Goal: Task Accomplishment & Management: Use online tool/utility

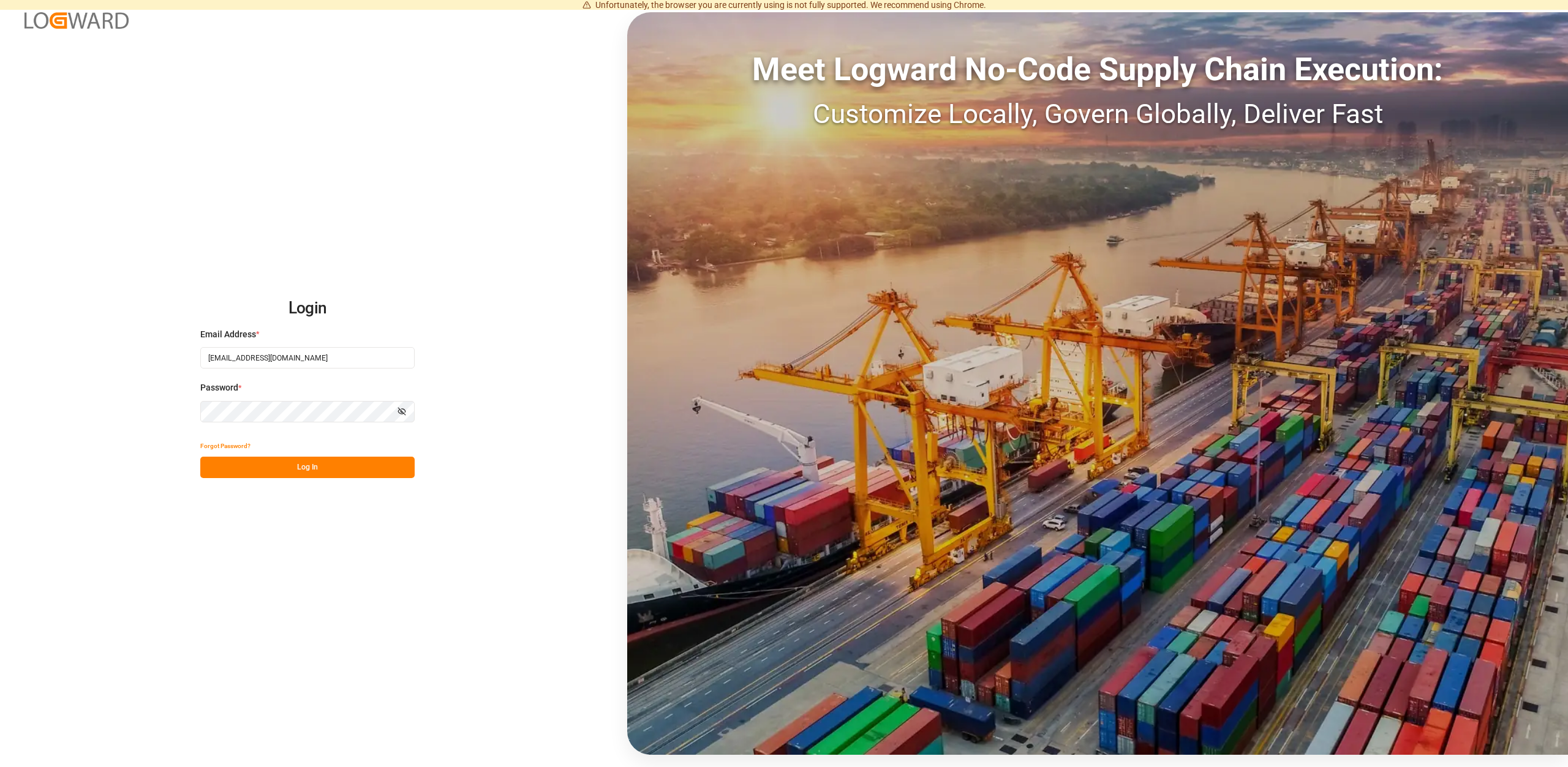
click at [306, 467] on button "Log In" at bounding box center [307, 467] width 215 height 21
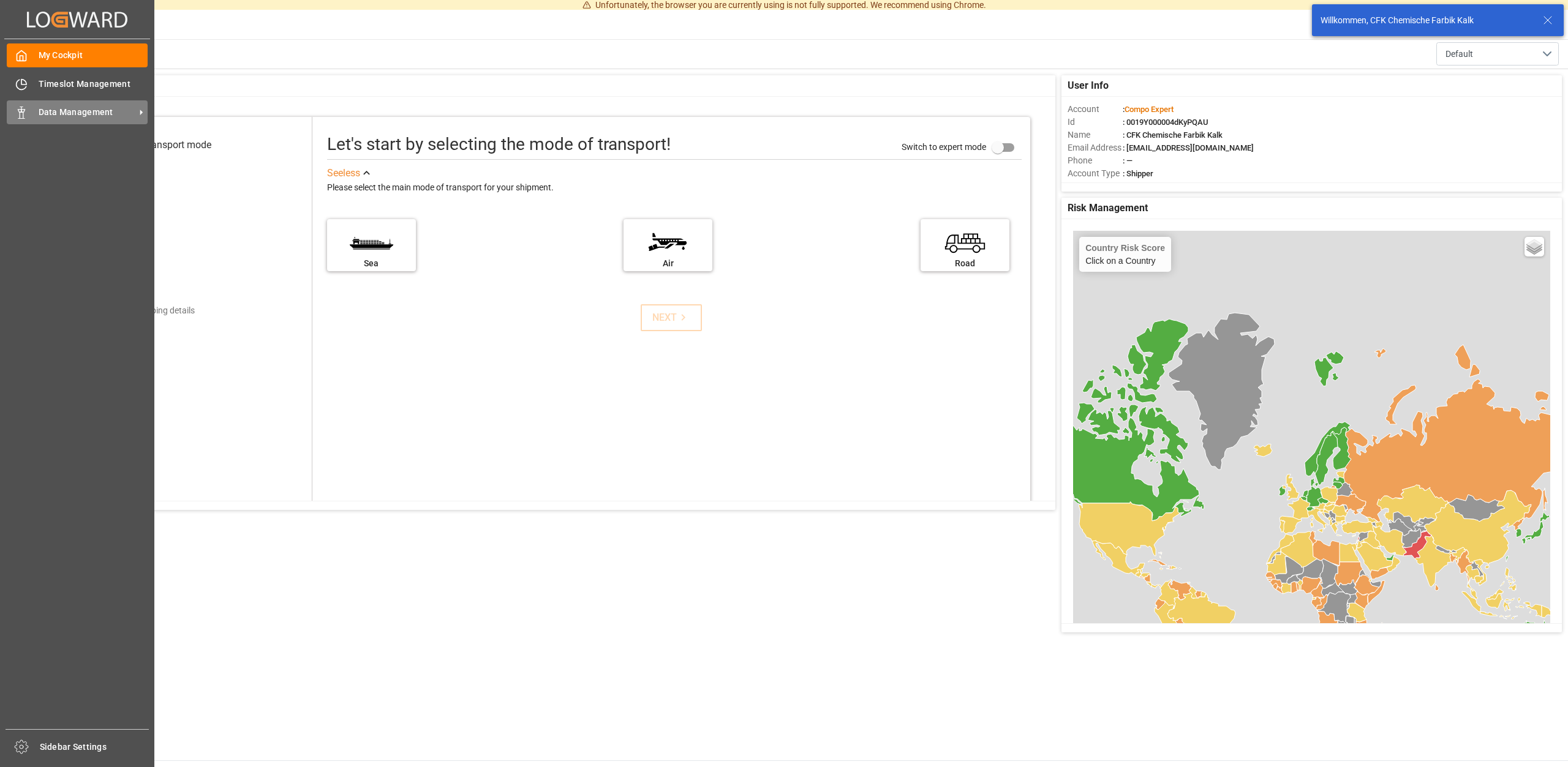
click at [94, 110] on span "Data Management" at bounding box center [87, 112] width 97 height 13
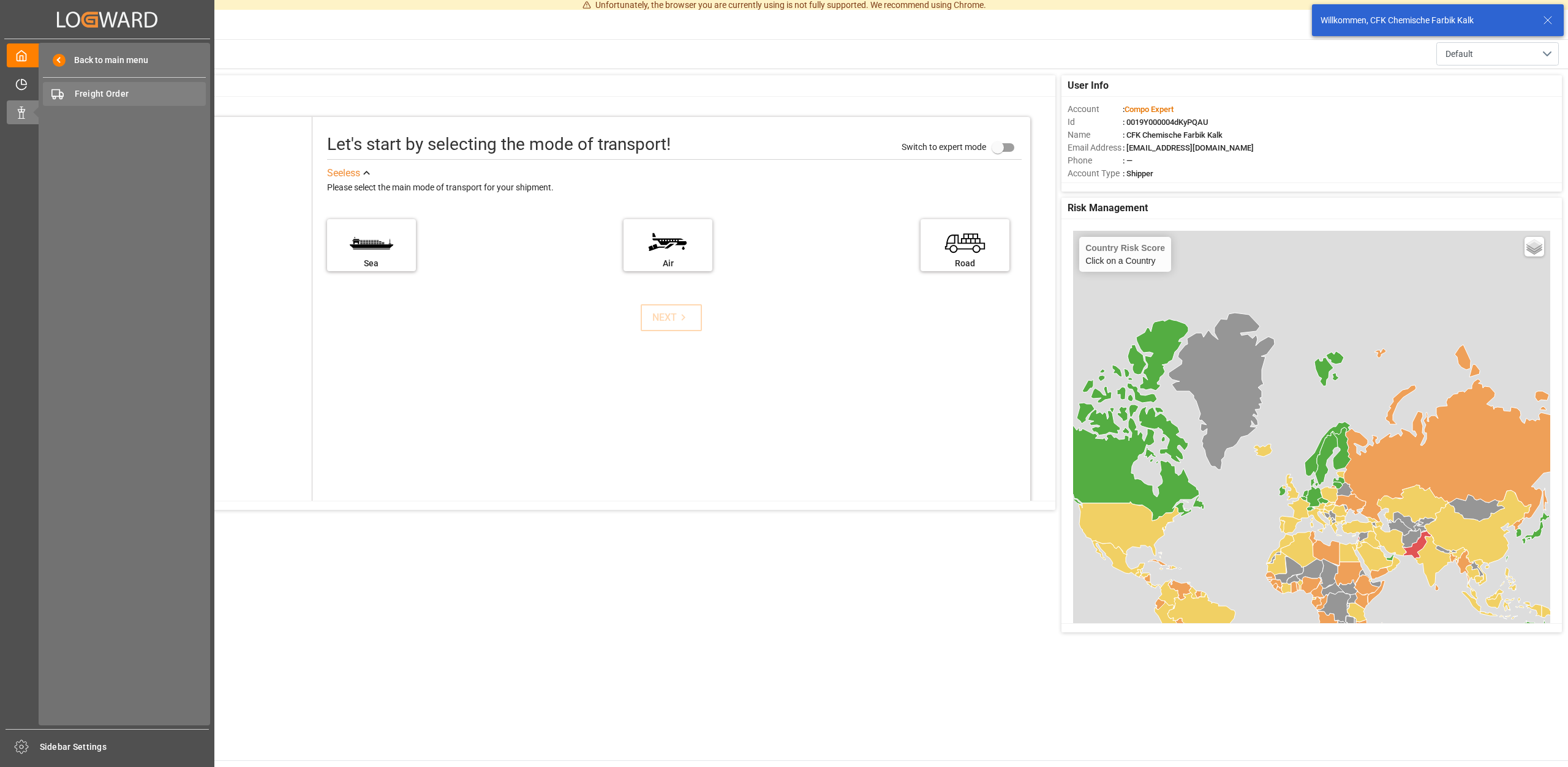
click at [97, 92] on span "Freight Order" at bounding box center [141, 94] width 131 height 13
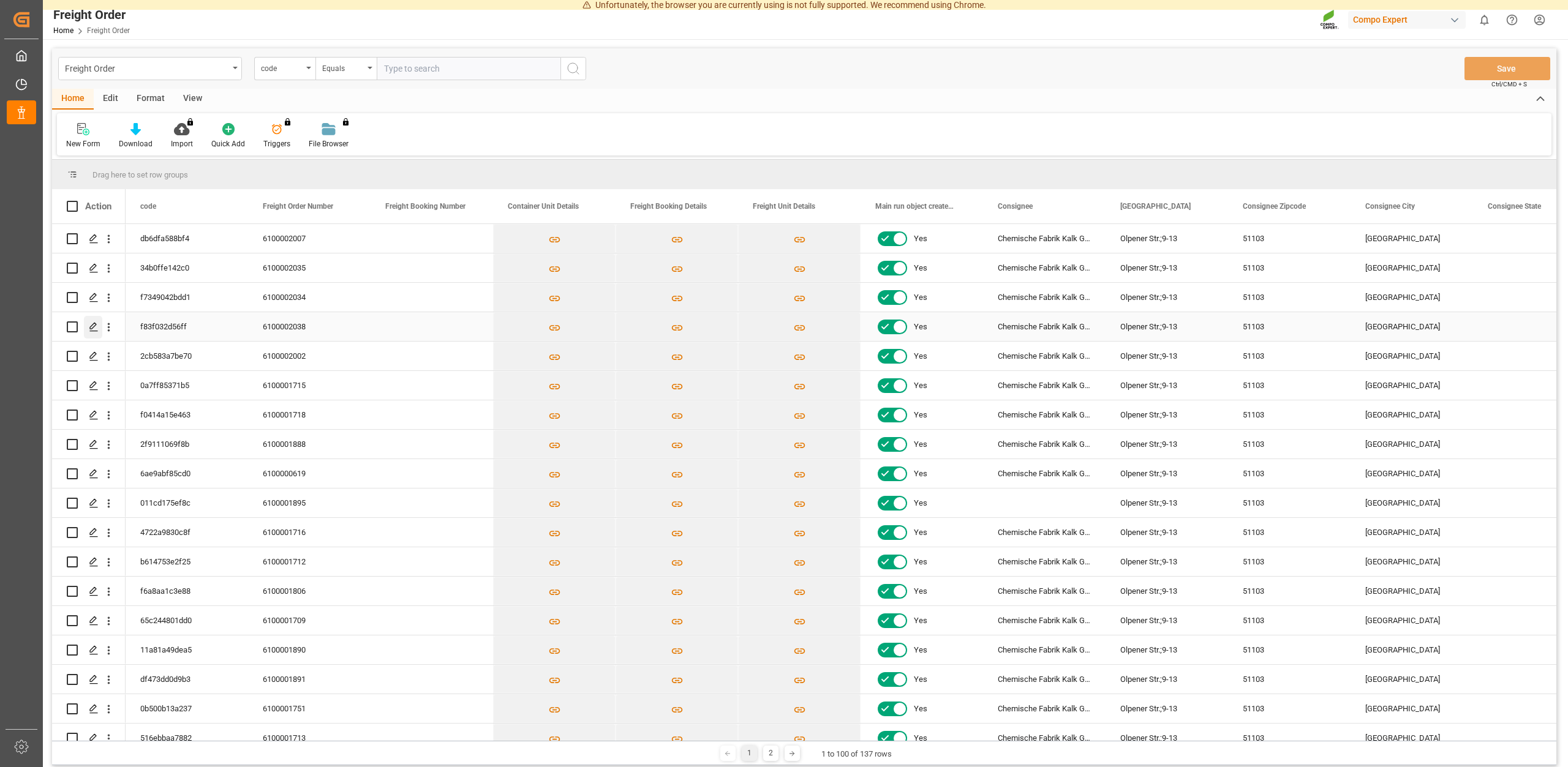
click at [92, 328] on icon "Press SPACE to select this row." at bounding box center [93, 327] width 10 height 10
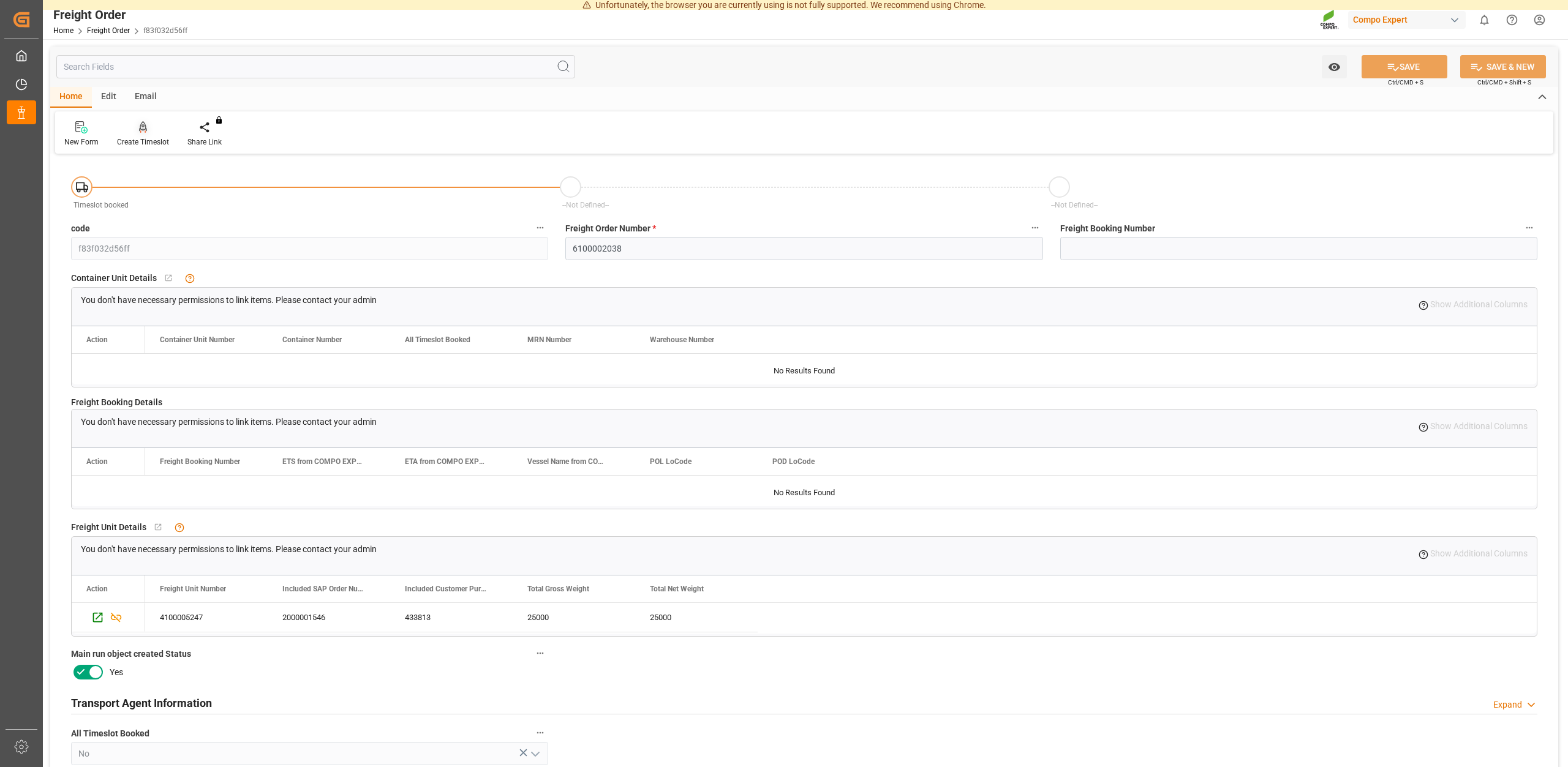
click at [148, 144] on div "Create Timeslot" at bounding box center [143, 142] width 52 height 11
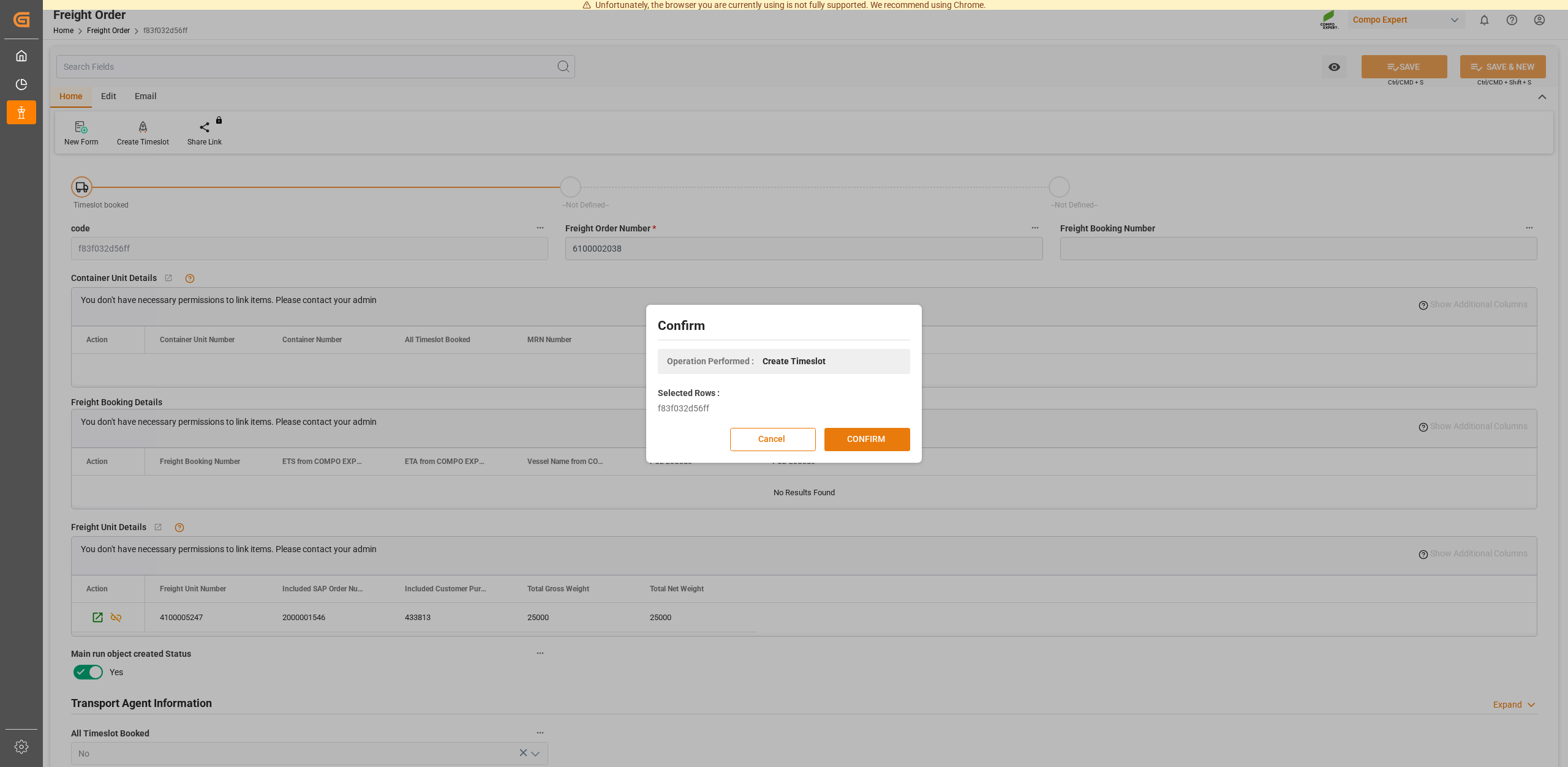
click at [877, 445] on button "CONFIRM" at bounding box center [866, 439] width 86 height 23
click at [890, 199] on div "Confirm Operation Performed : Create Timeslot Selected Rows : f83f032d56ff Canc…" at bounding box center [784, 383] width 1568 height 767
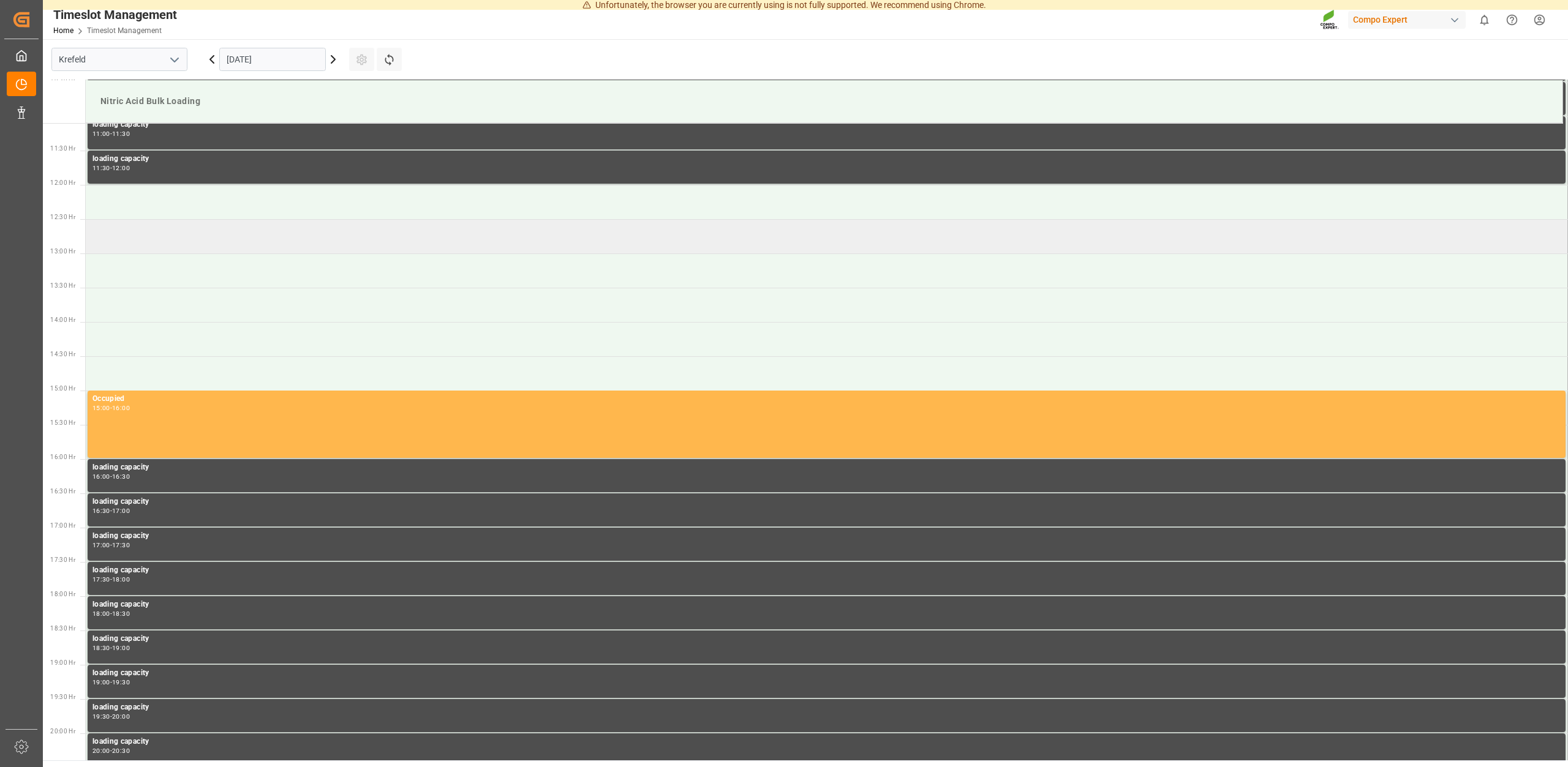
scroll to position [696, 0]
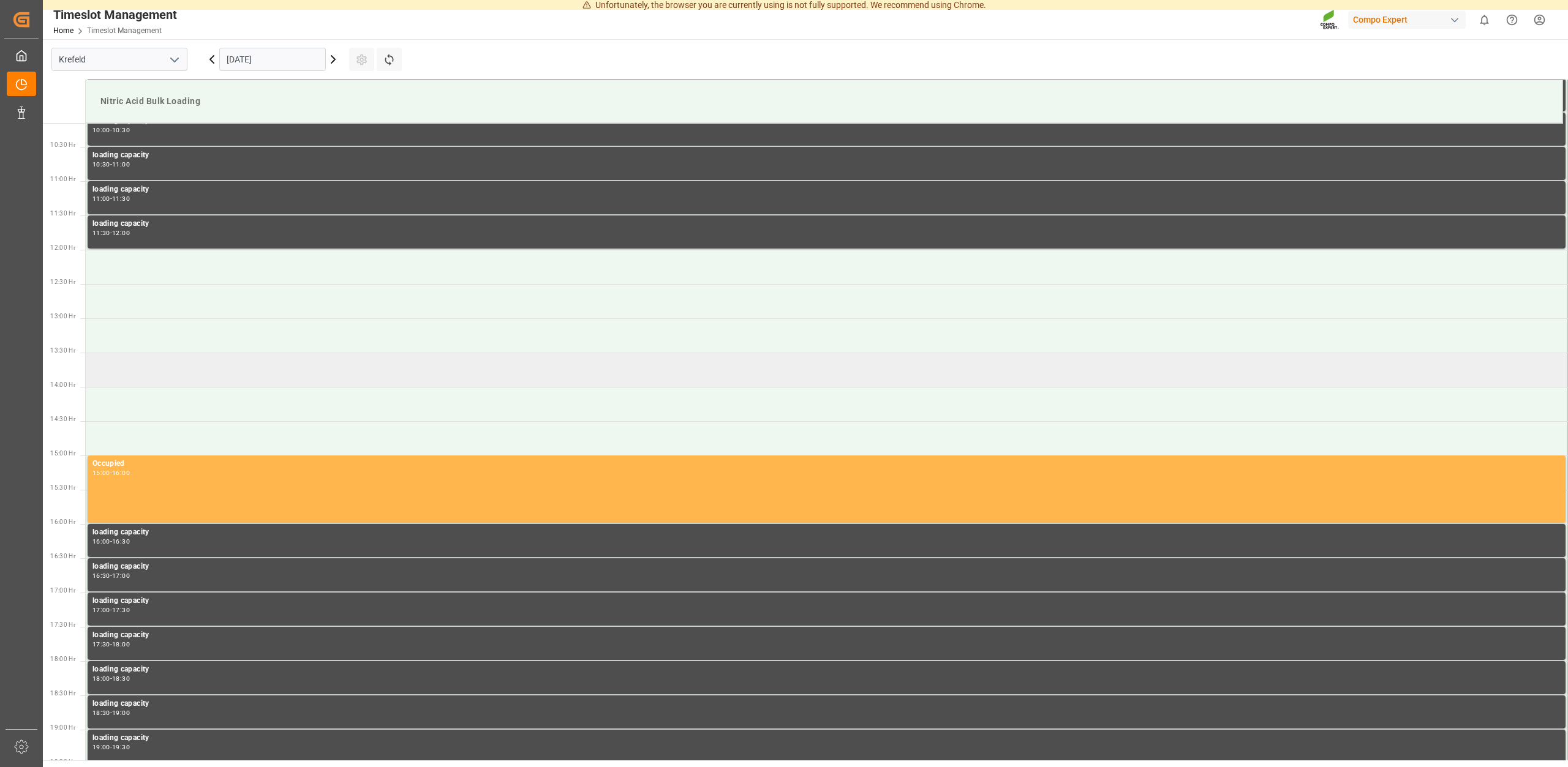
click at [137, 370] on td at bounding box center [827, 369] width 1482 height 34
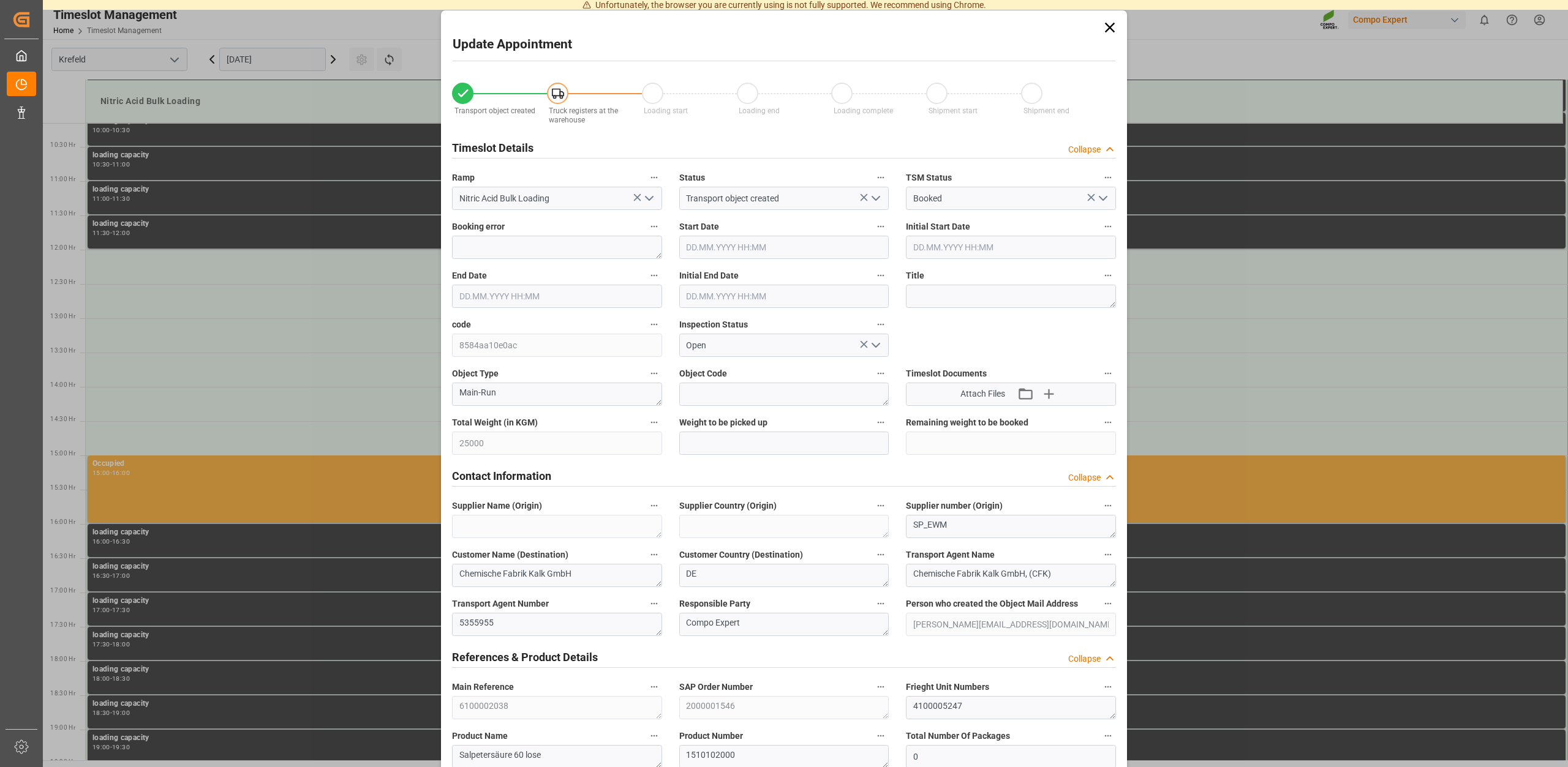
type input "[DATE] 13:30"
type input "[DATE] 14:00"
type input "[DATE] 13:22"
type input "[DATE] 11:58"
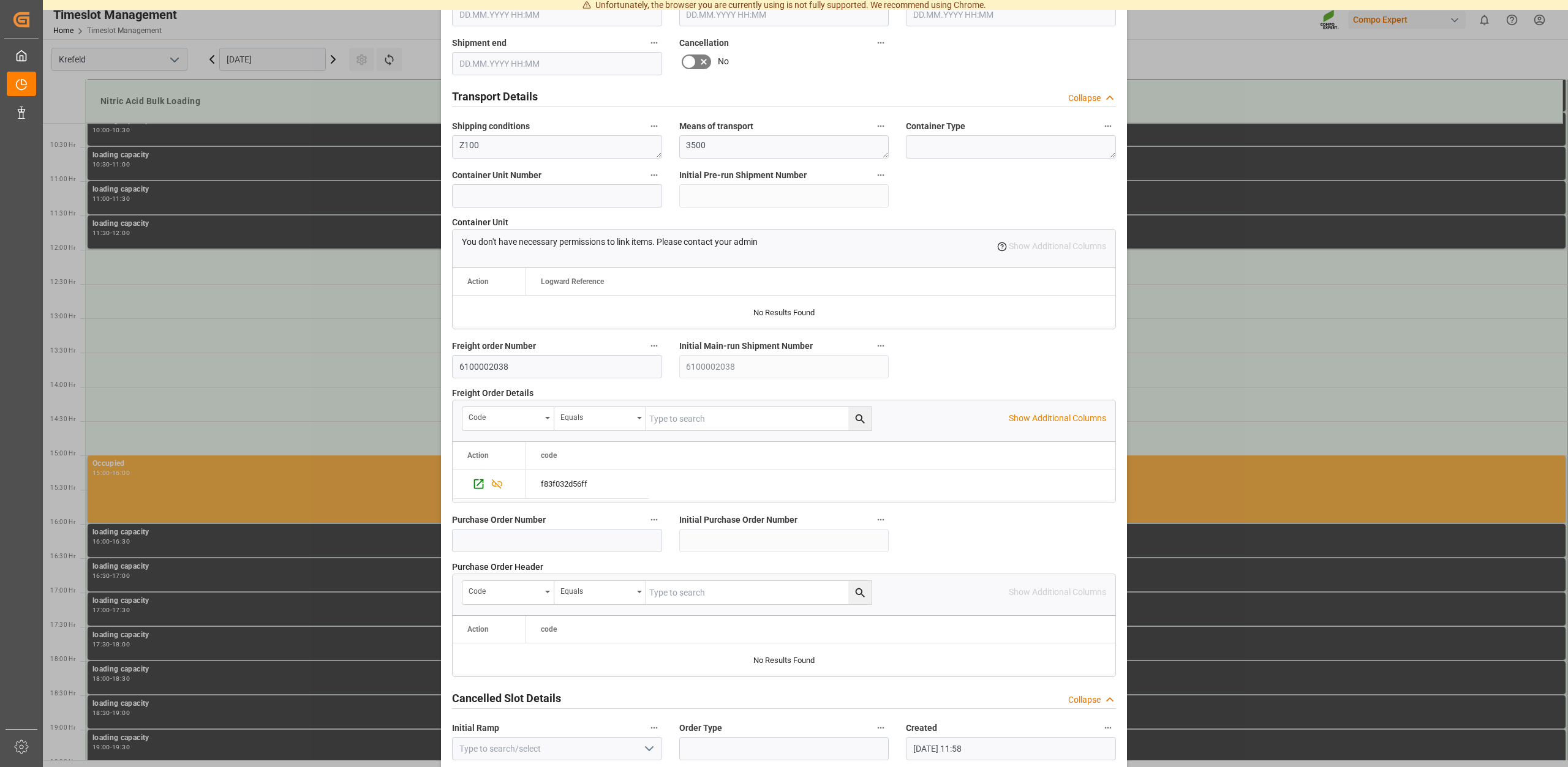
scroll to position [929, 0]
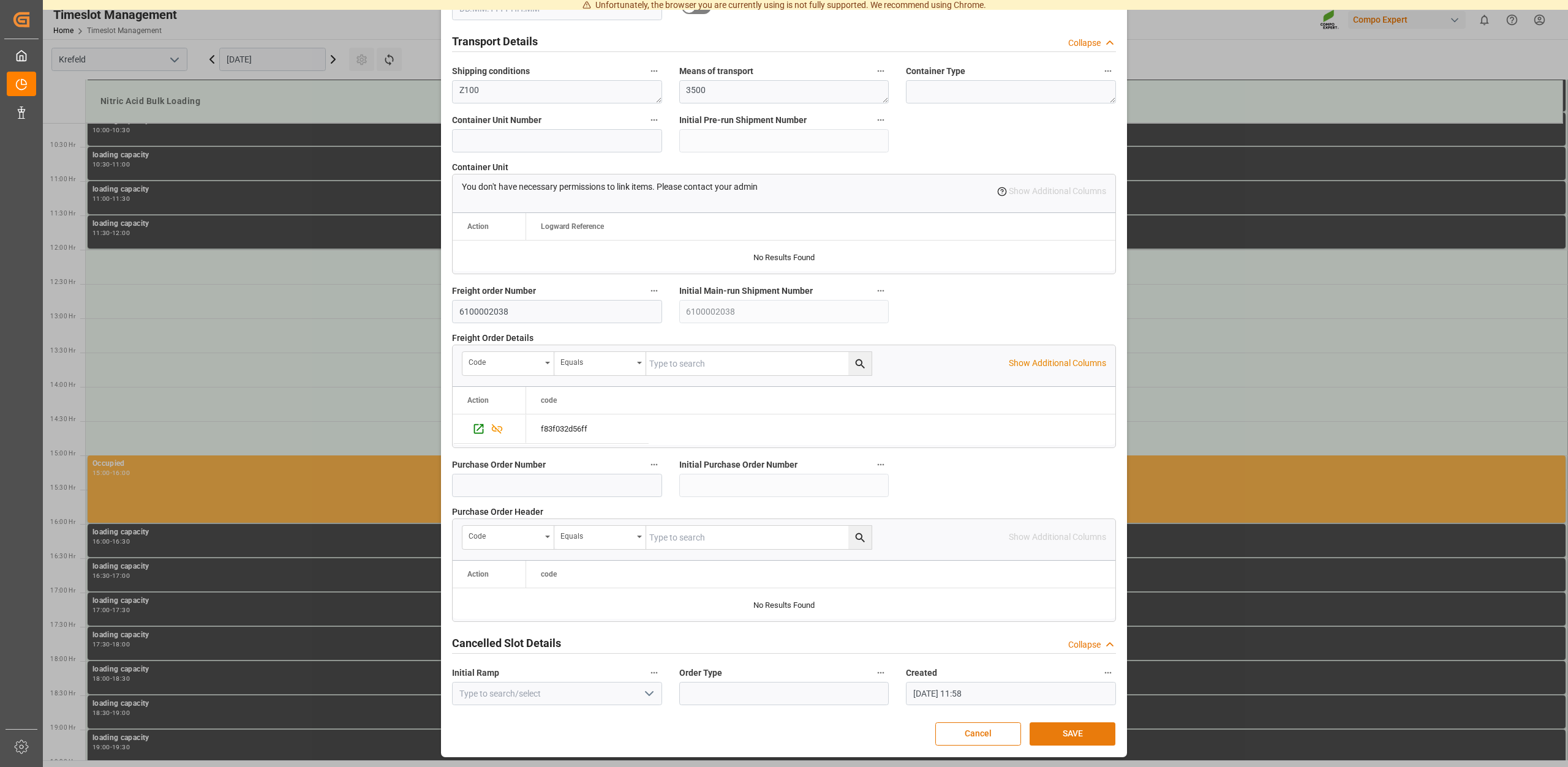
click at [1063, 736] on button "SAVE" at bounding box center [1072, 734] width 86 height 23
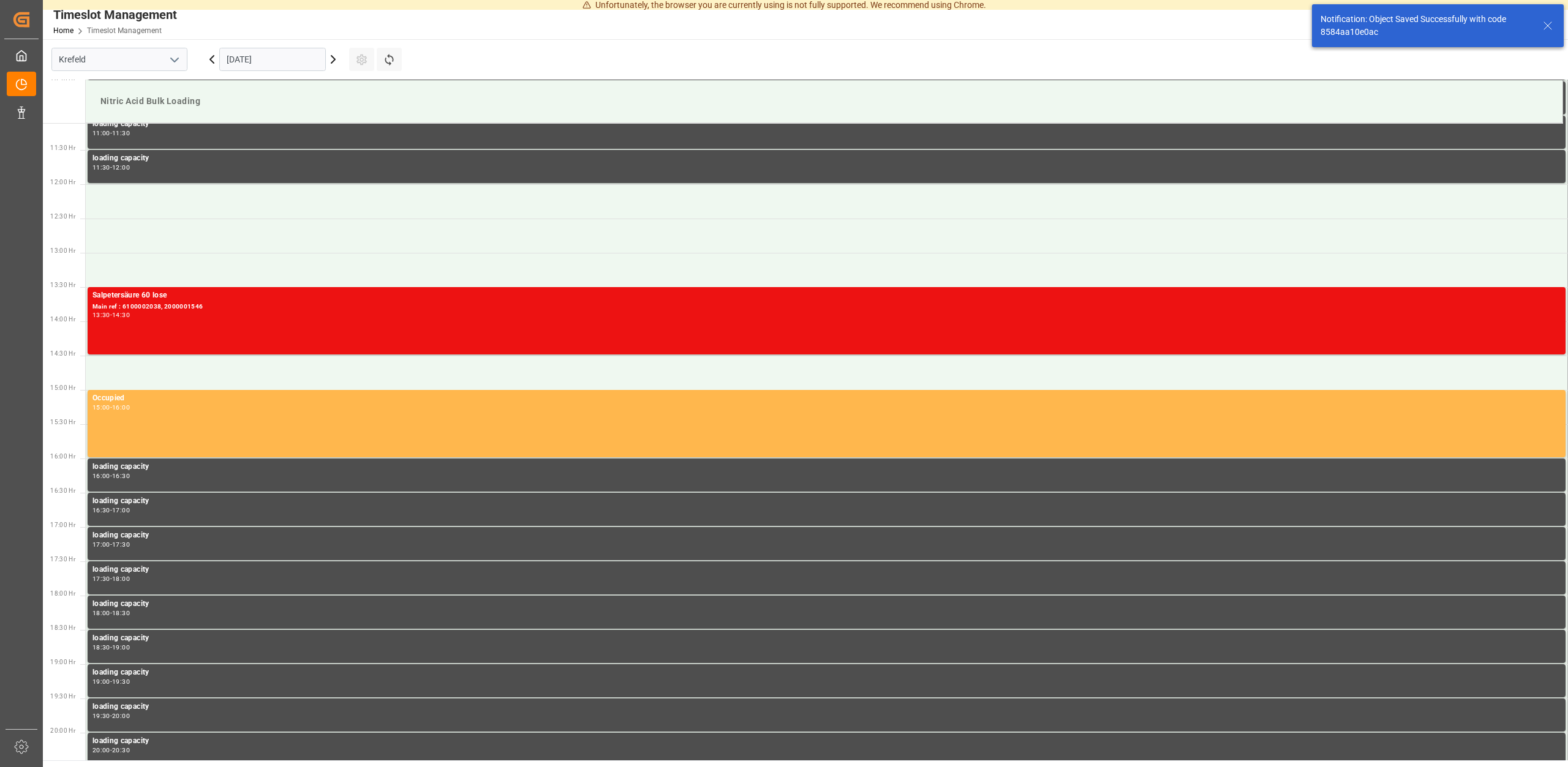
scroll to position [772, 0]
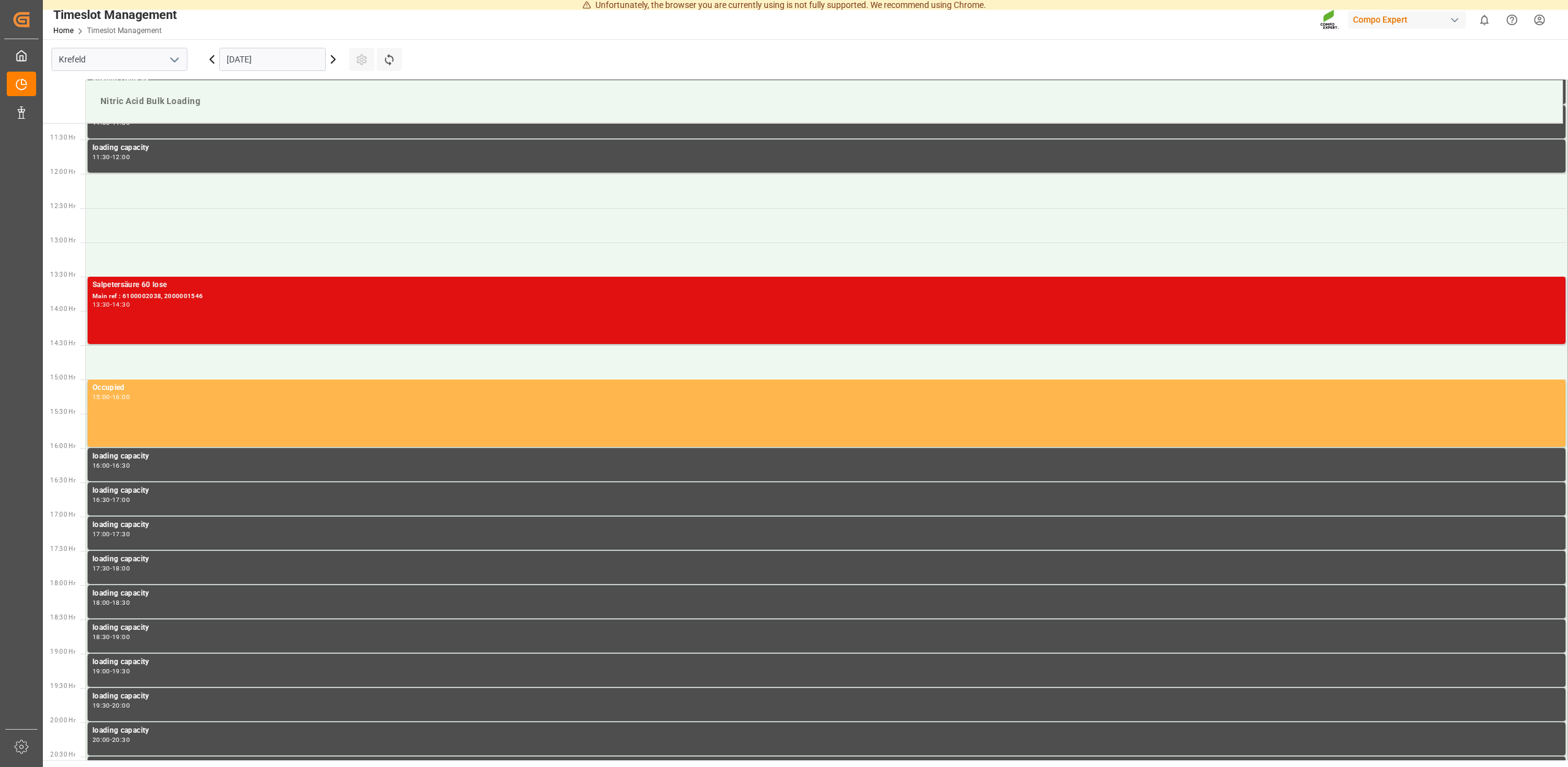
click at [1107, 328] on div "Salpetersäure 60 lose Main ref : 6100002038, 2000001546 13:30 - 14:30" at bounding box center [827, 310] width 1468 height 62
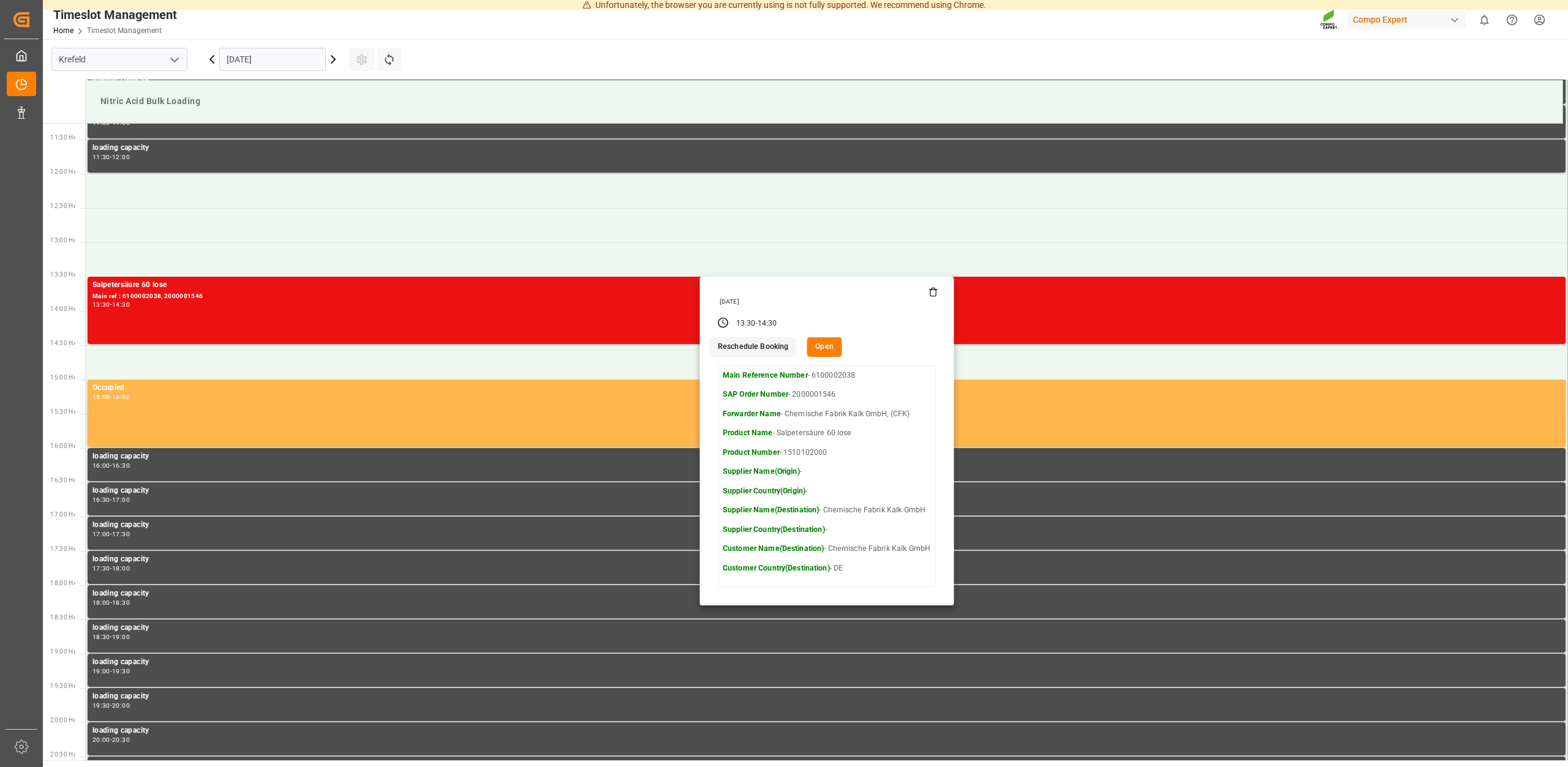
click at [935, 296] on icon at bounding box center [933, 291] width 10 height 10
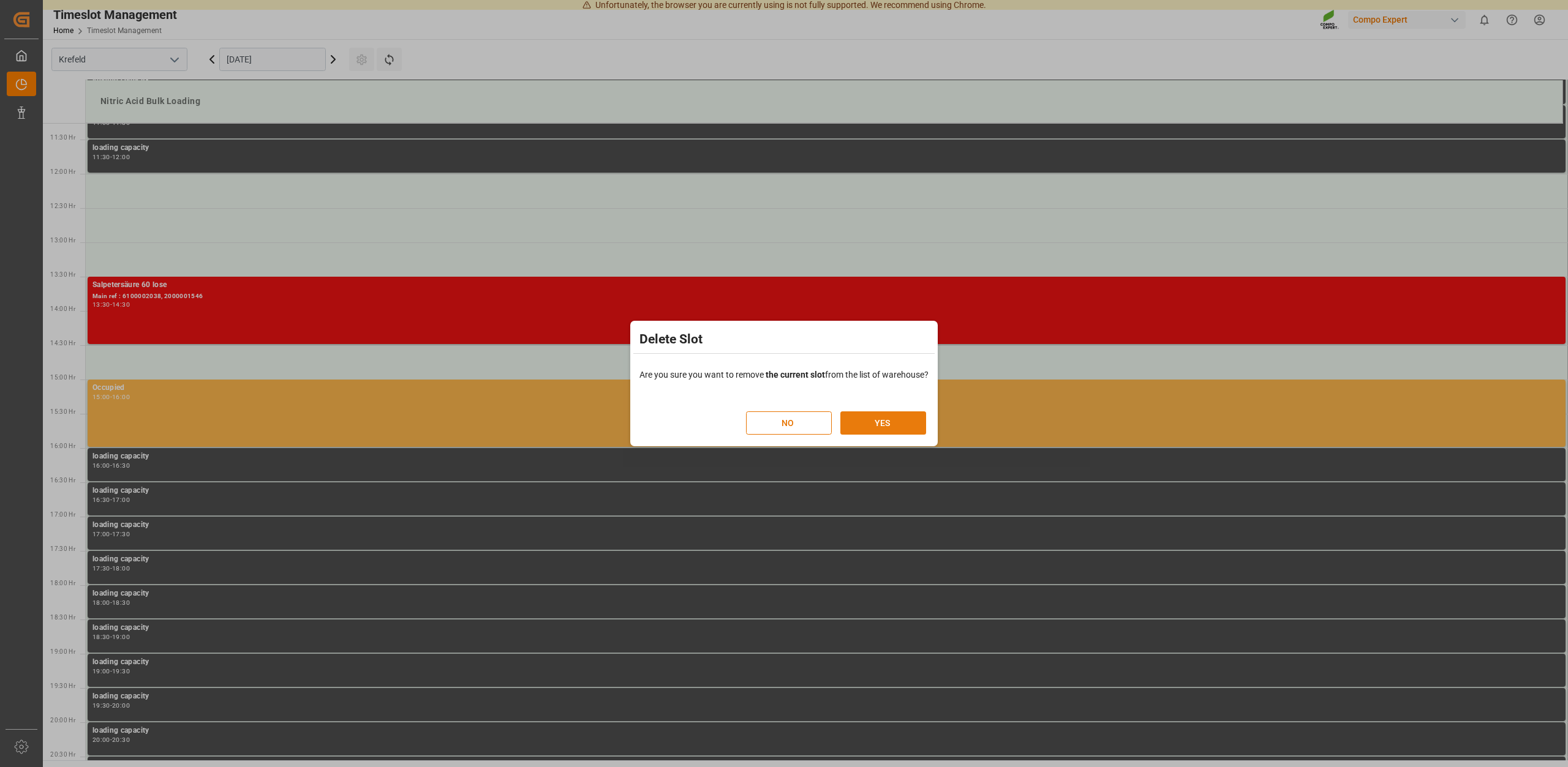
click at [888, 417] on button "YES" at bounding box center [883, 423] width 86 height 23
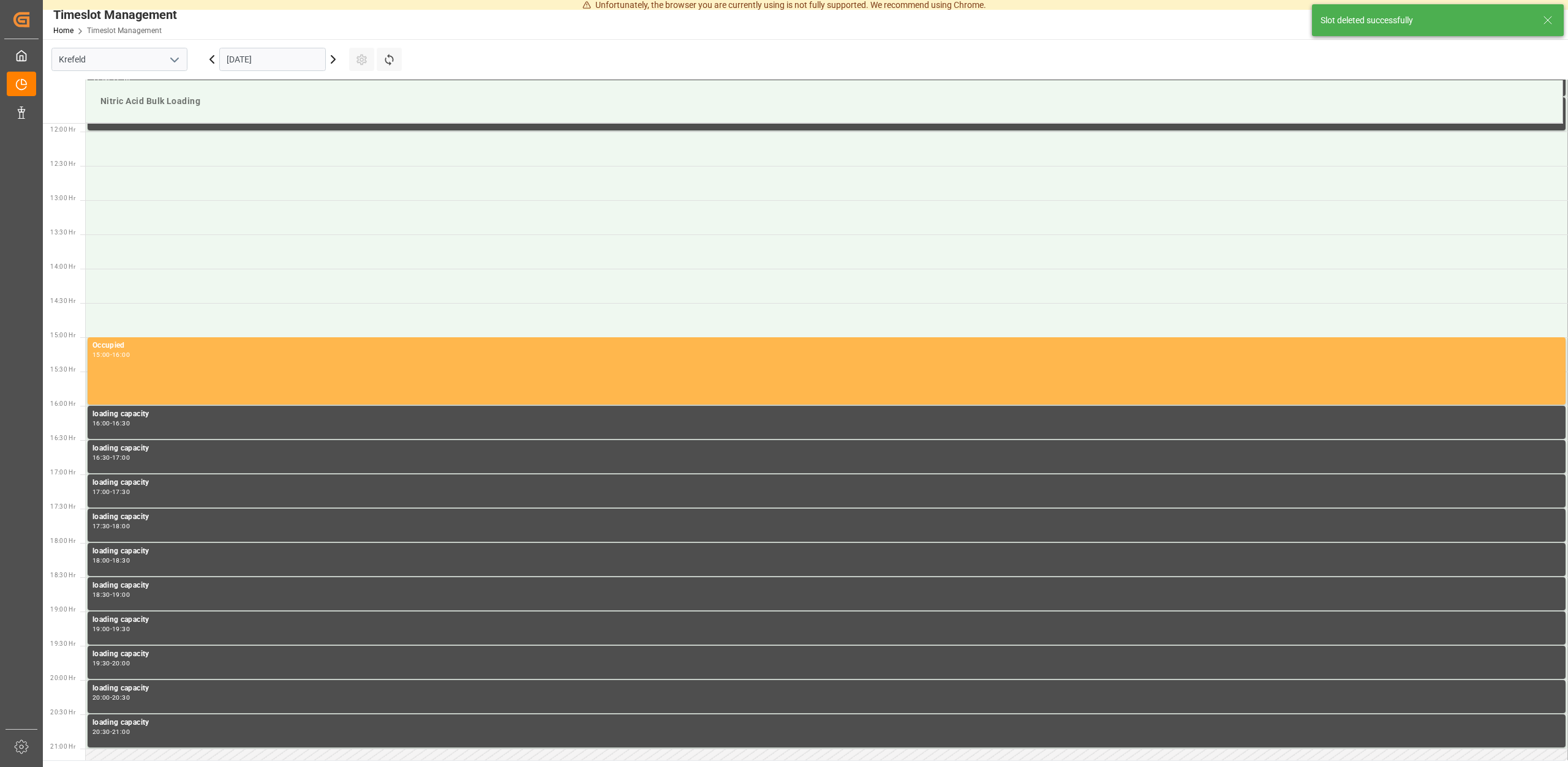
scroll to position [815, 0]
click at [334, 57] on icon at bounding box center [333, 59] width 15 height 15
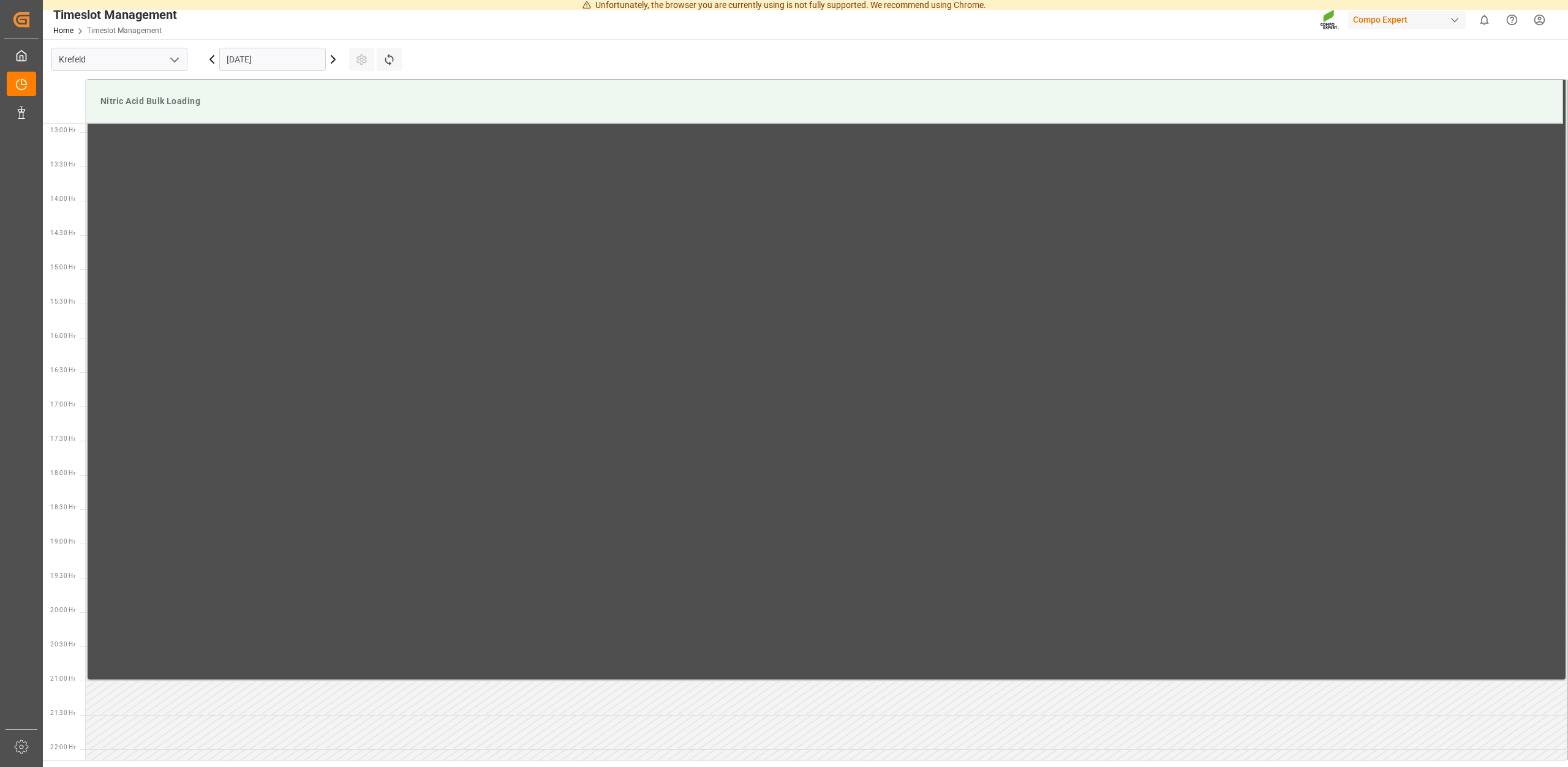
scroll to position [884, 0]
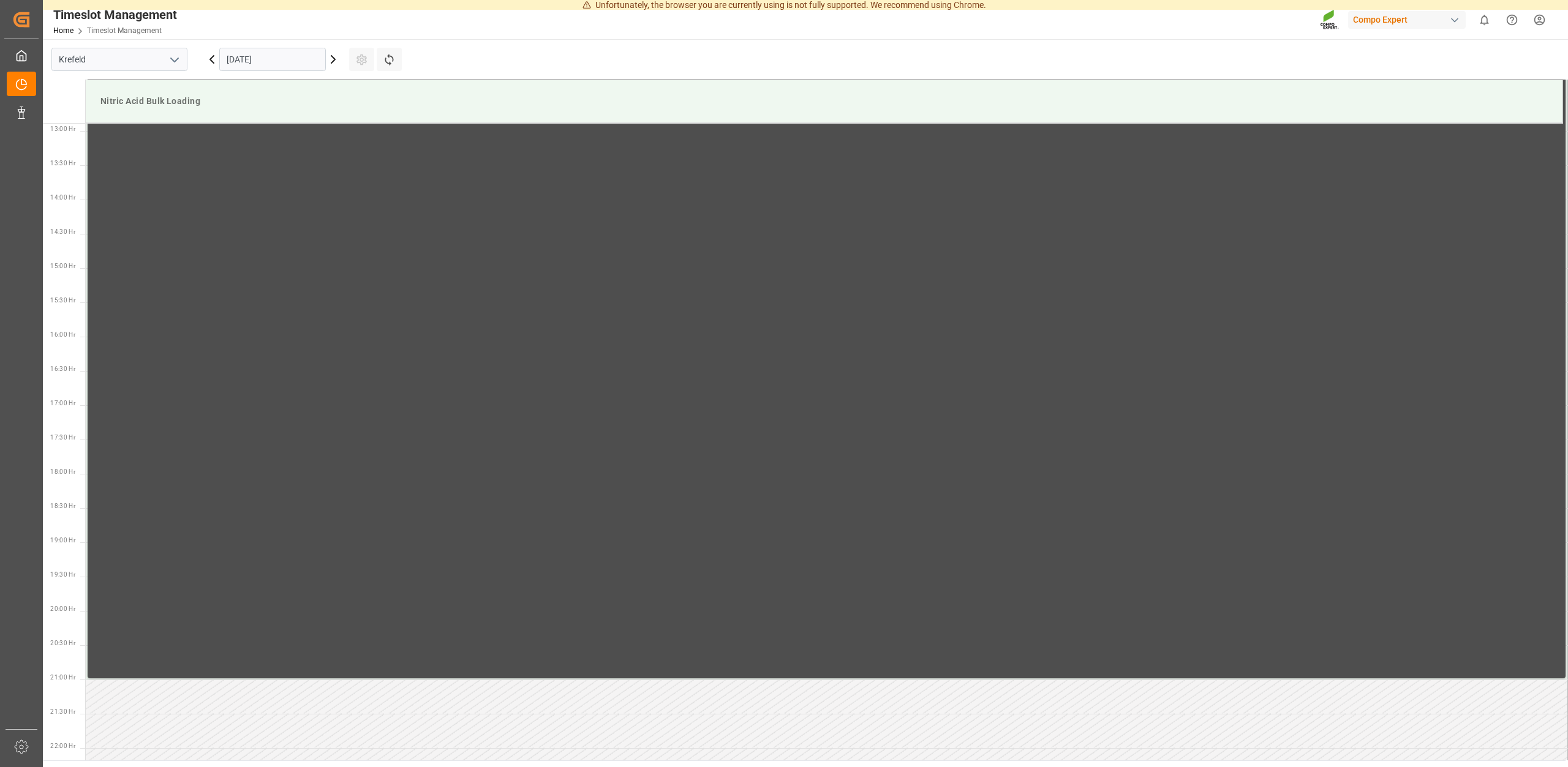
click at [332, 59] on icon at bounding box center [333, 59] width 15 height 15
click at [334, 61] on icon at bounding box center [333, 59] width 15 height 15
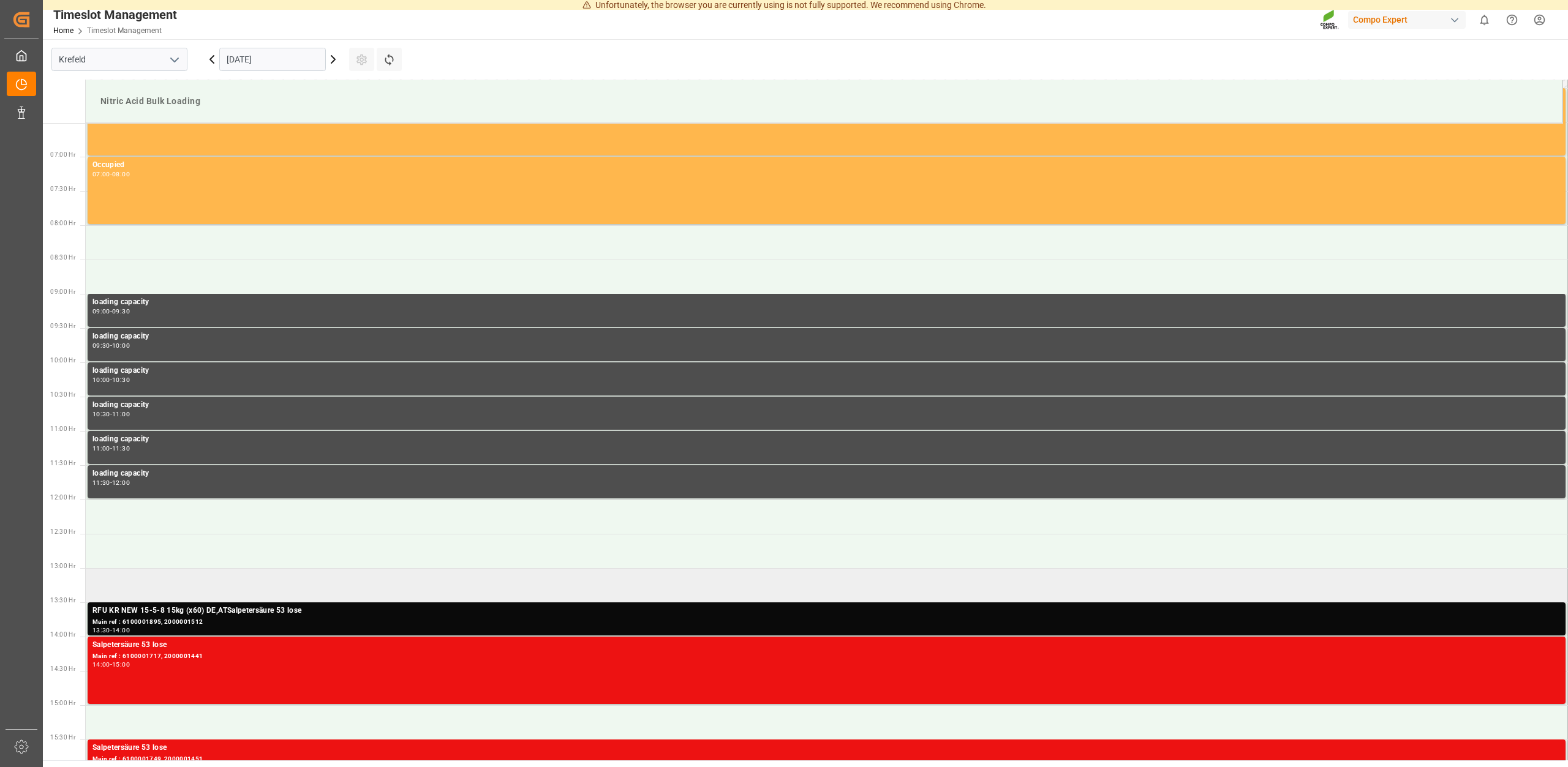
scroll to position [634, 0]
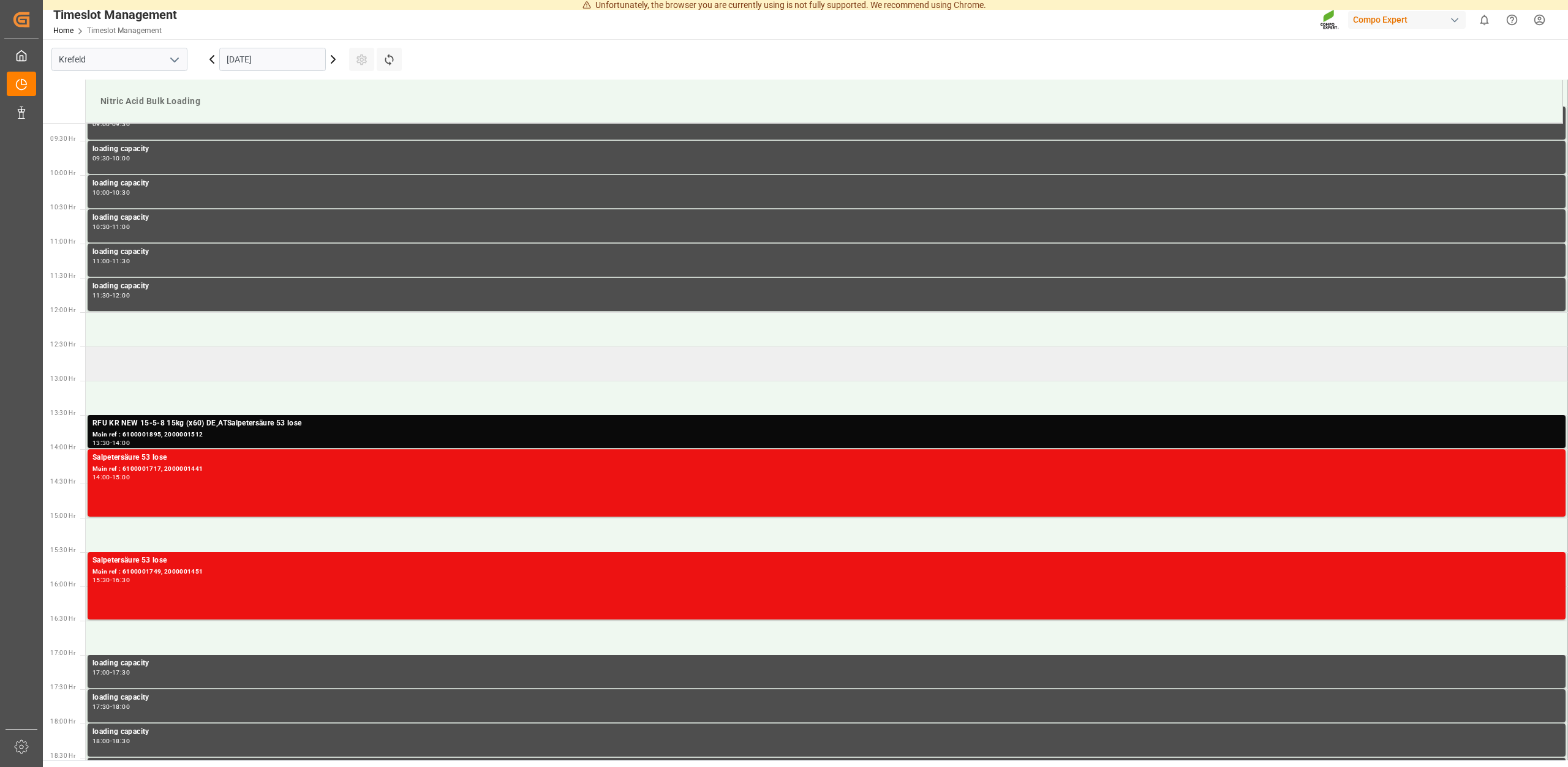
click at [153, 369] on td at bounding box center [827, 363] width 1482 height 34
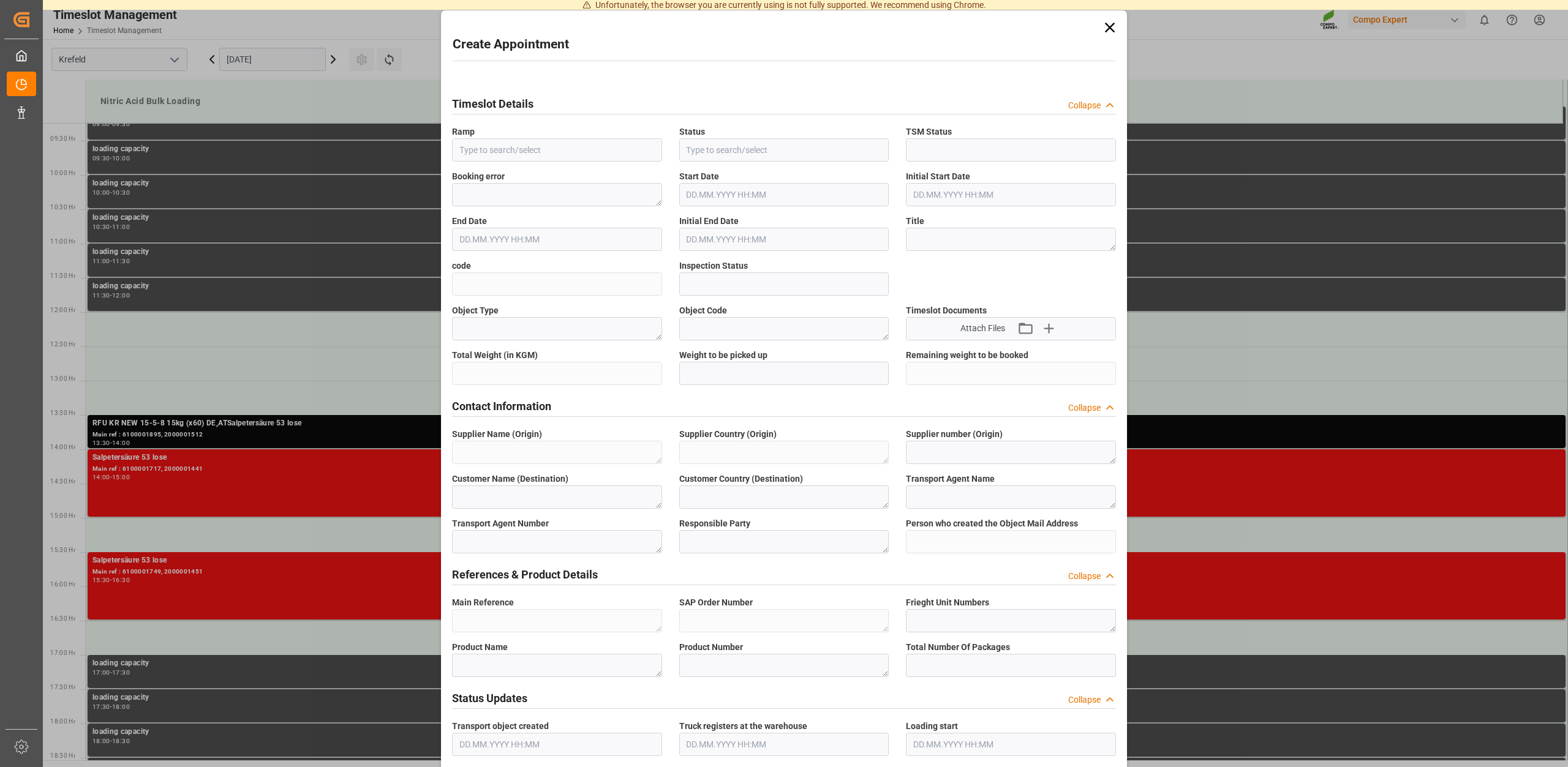
type input "Nitric Acid Bulk Loading"
type input "Booked"
type input "Open"
type input "[DATE] 12:30"
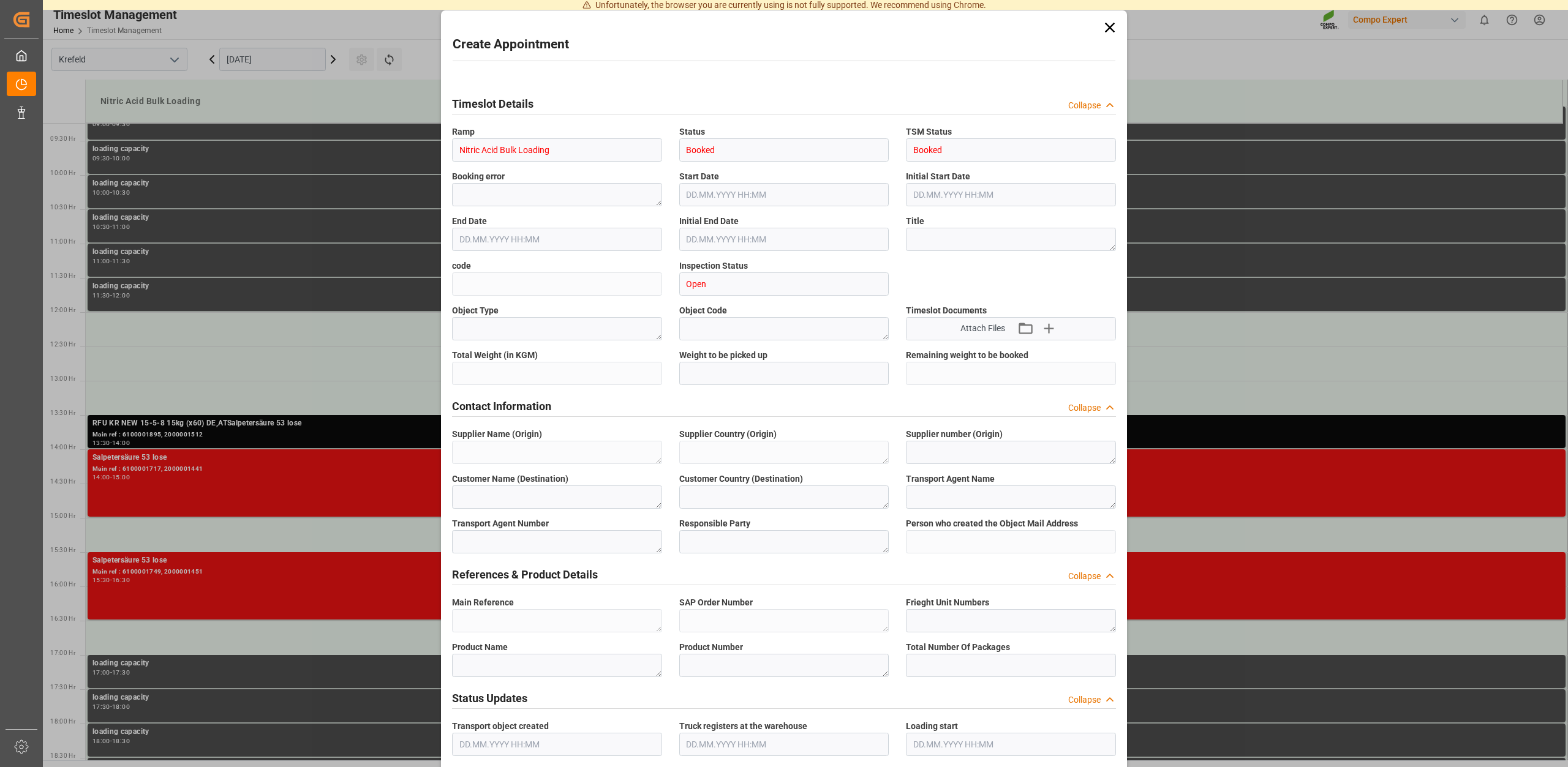
type input "[DATE] 13:00"
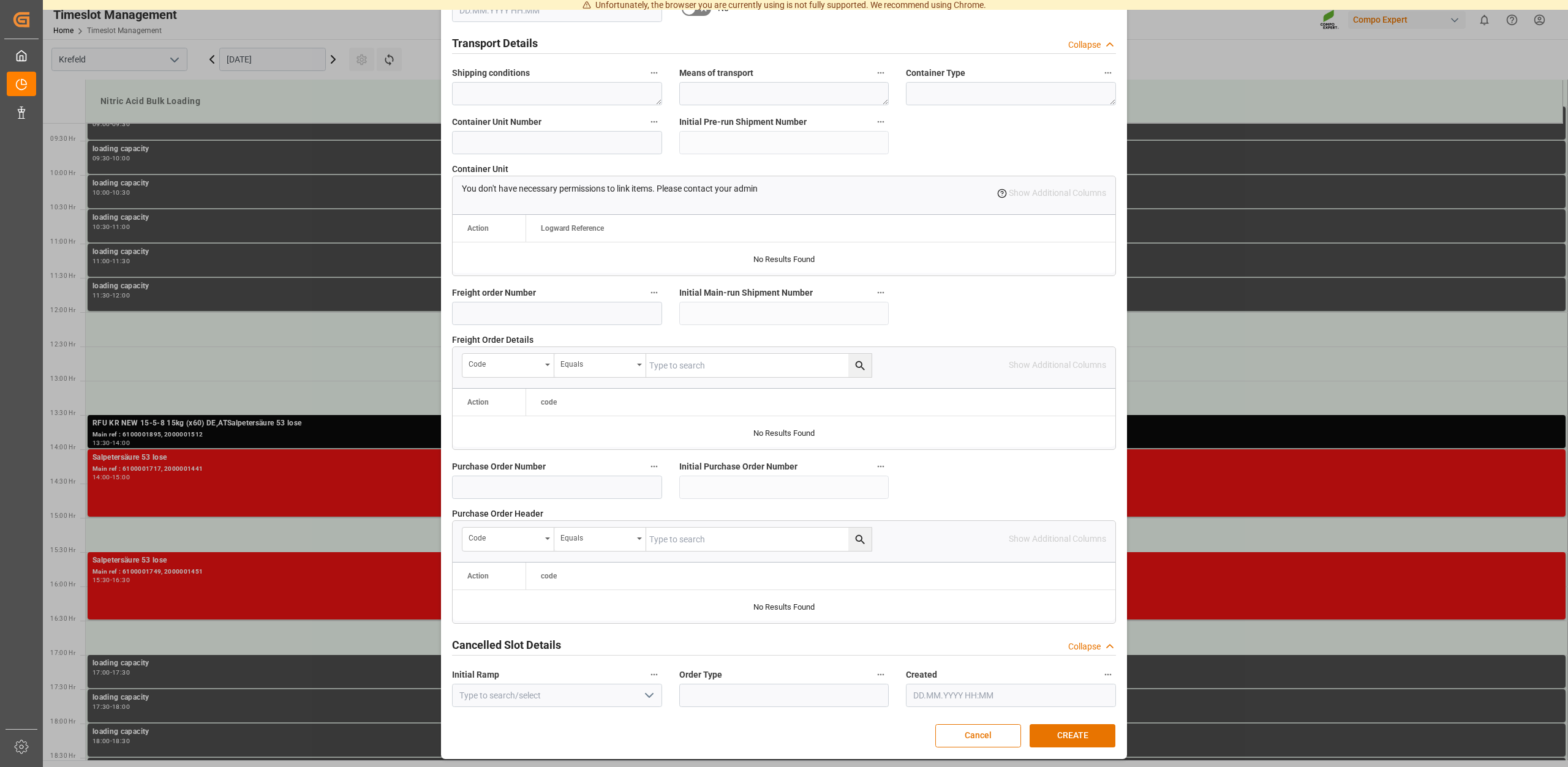
scroll to position [929, 0]
click at [1061, 730] on button "CREATE" at bounding box center [1072, 734] width 86 height 23
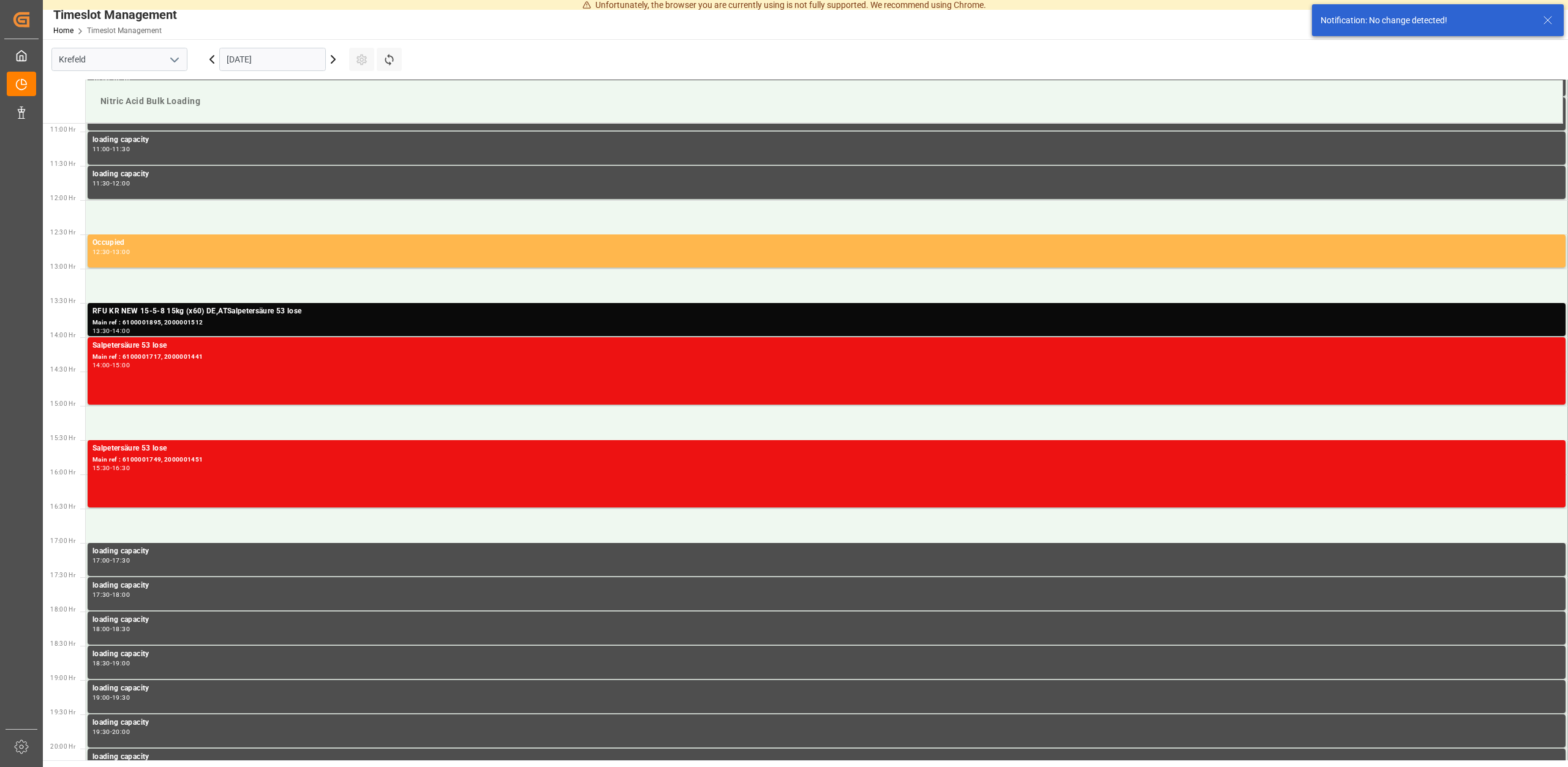
scroll to position [746, 0]
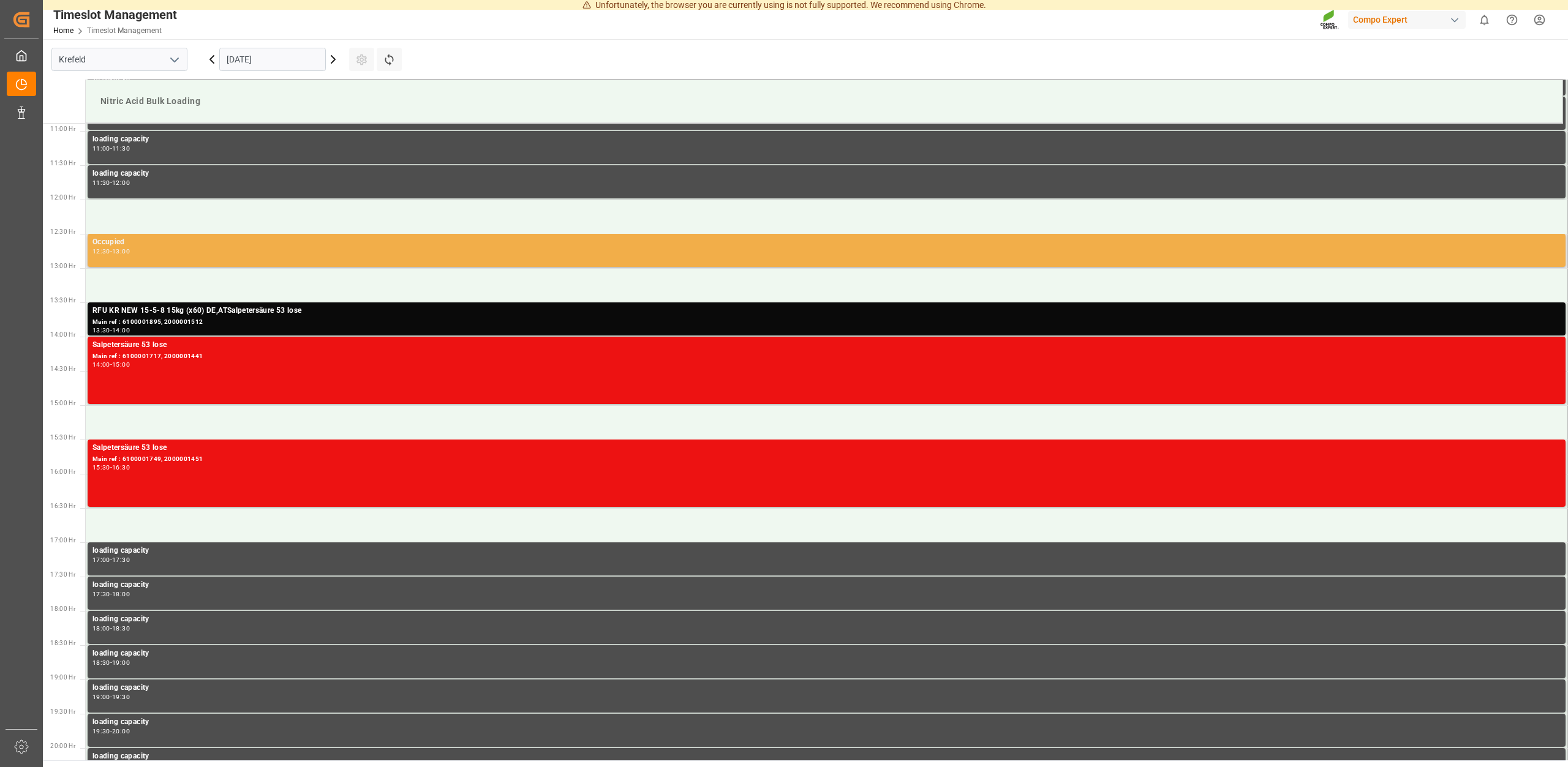
click at [142, 250] on div "12:30 - 13:00" at bounding box center [827, 252] width 1468 height 6
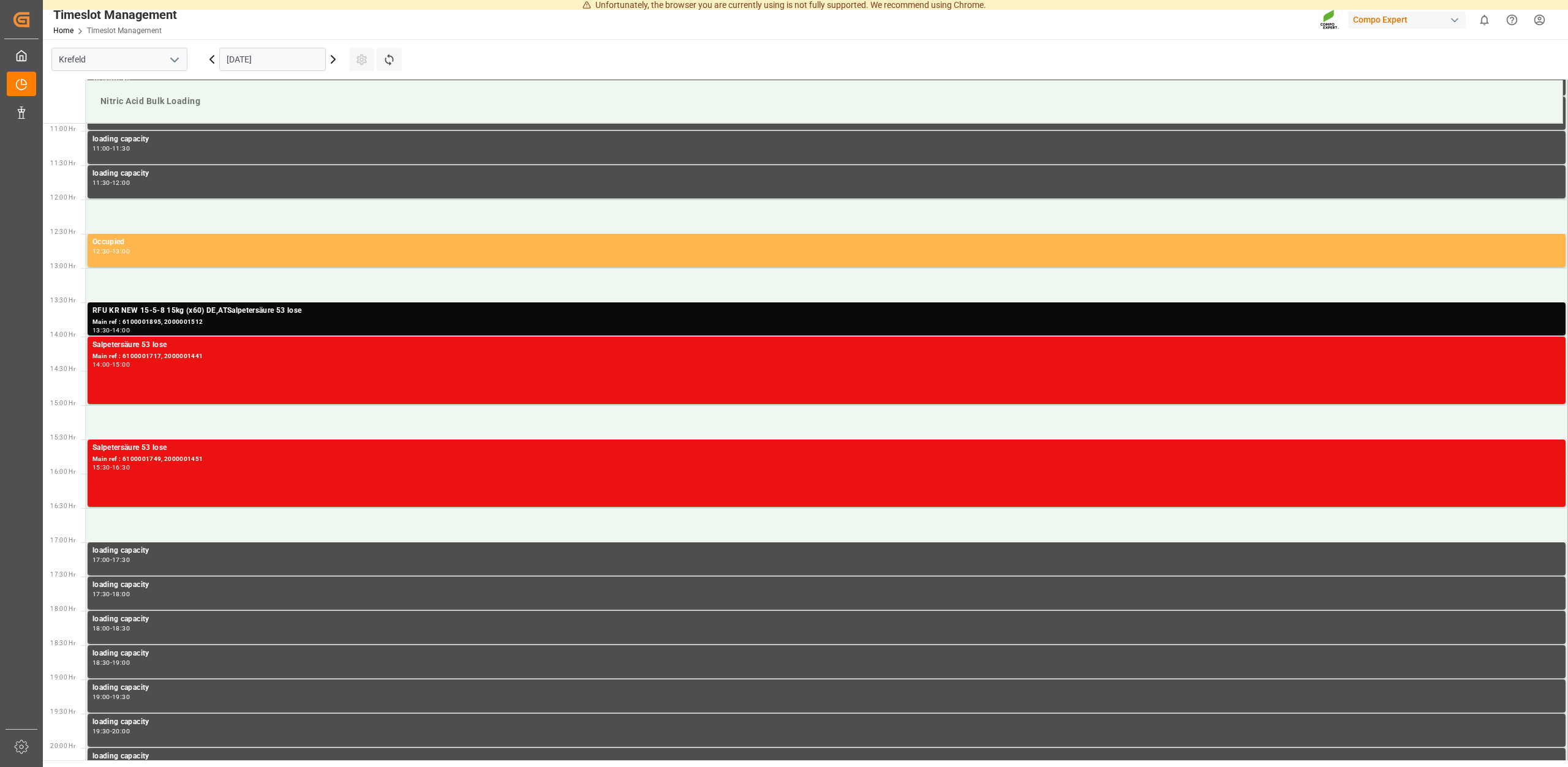
click at [234, 56] on input "[DATE]" at bounding box center [272, 59] width 106 height 23
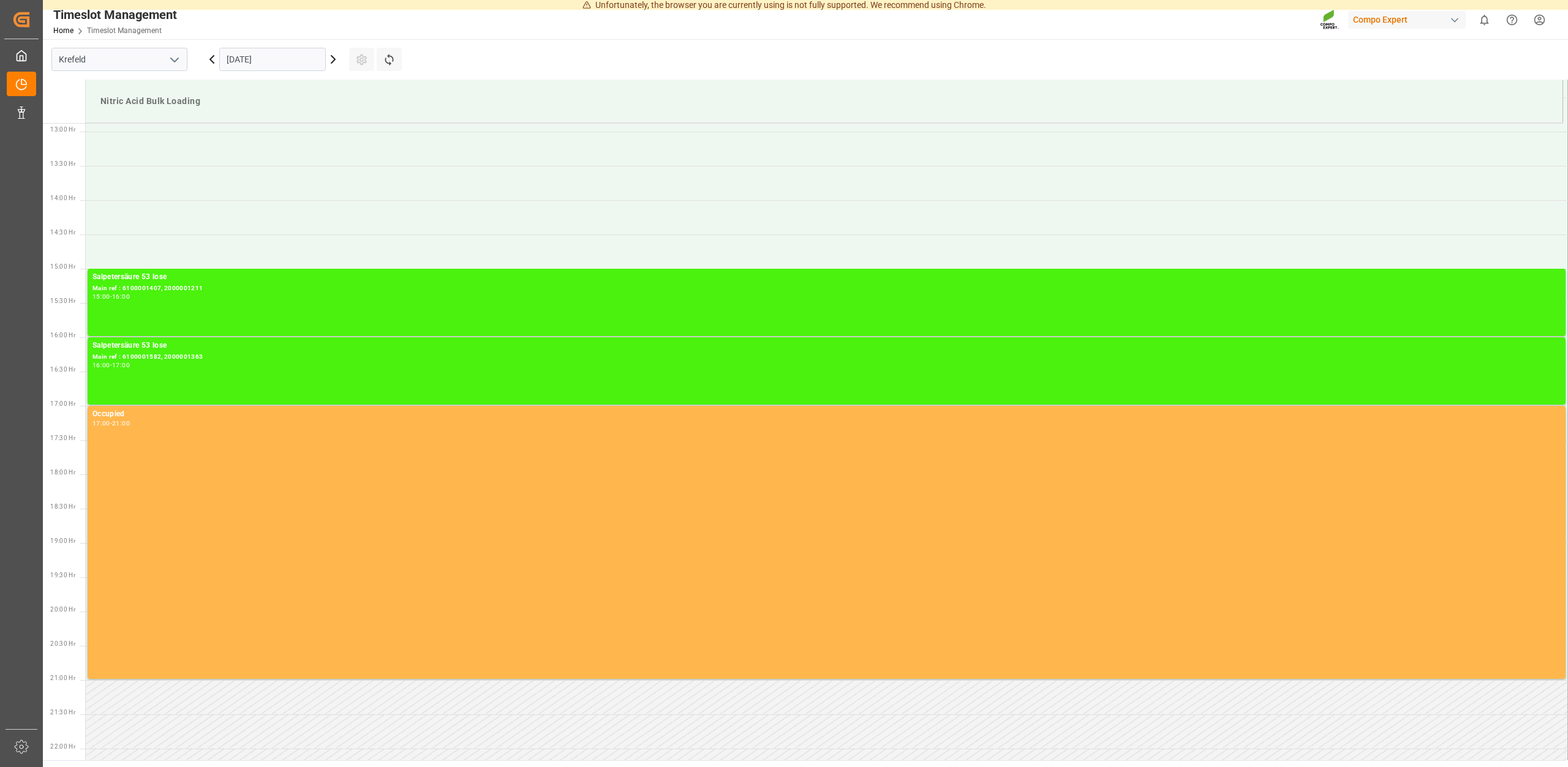
scroll to position [884, 0]
click at [234, 59] on input "[DATE]" at bounding box center [272, 59] width 106 height 23
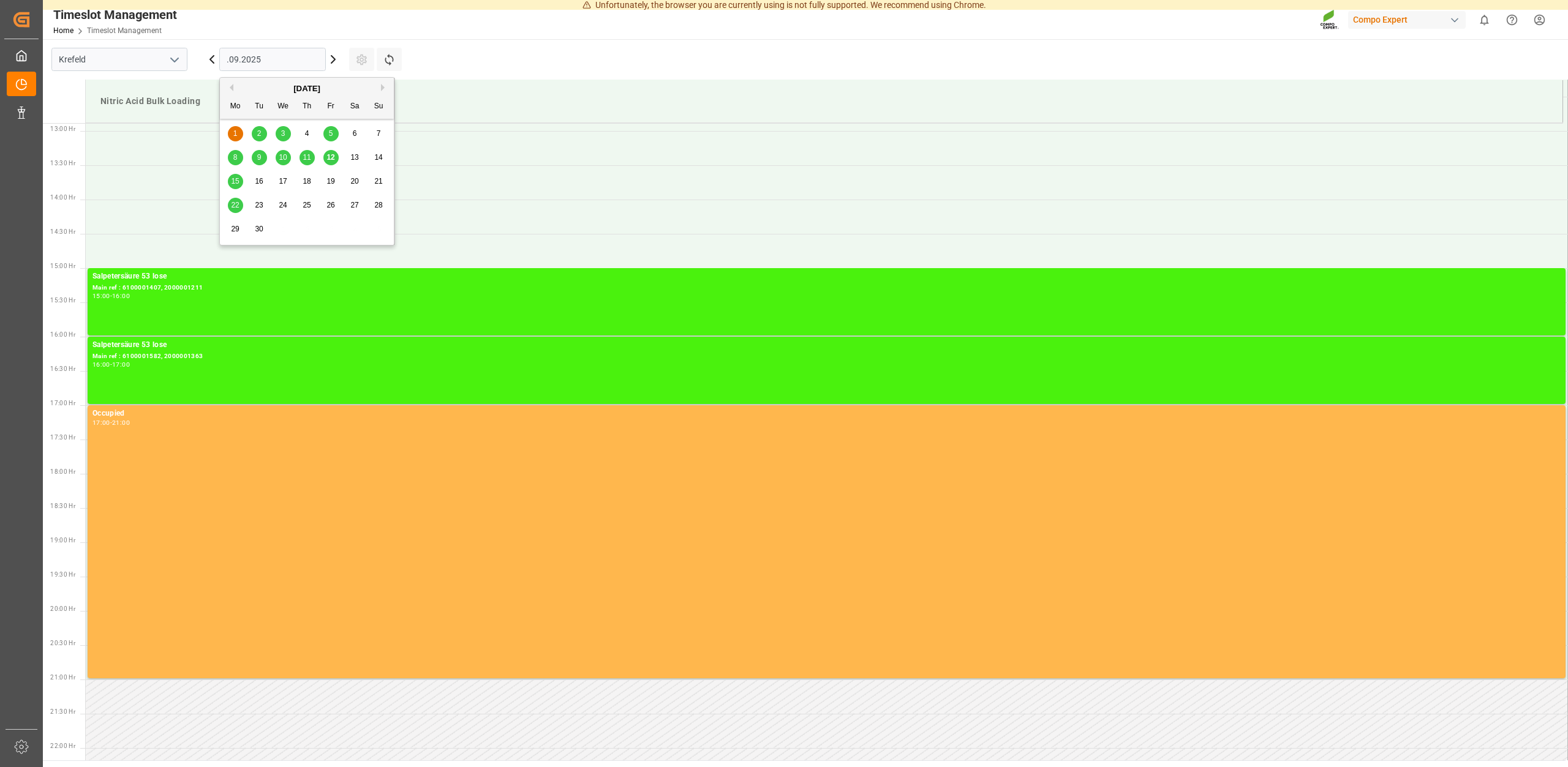
type input "[DATE]"
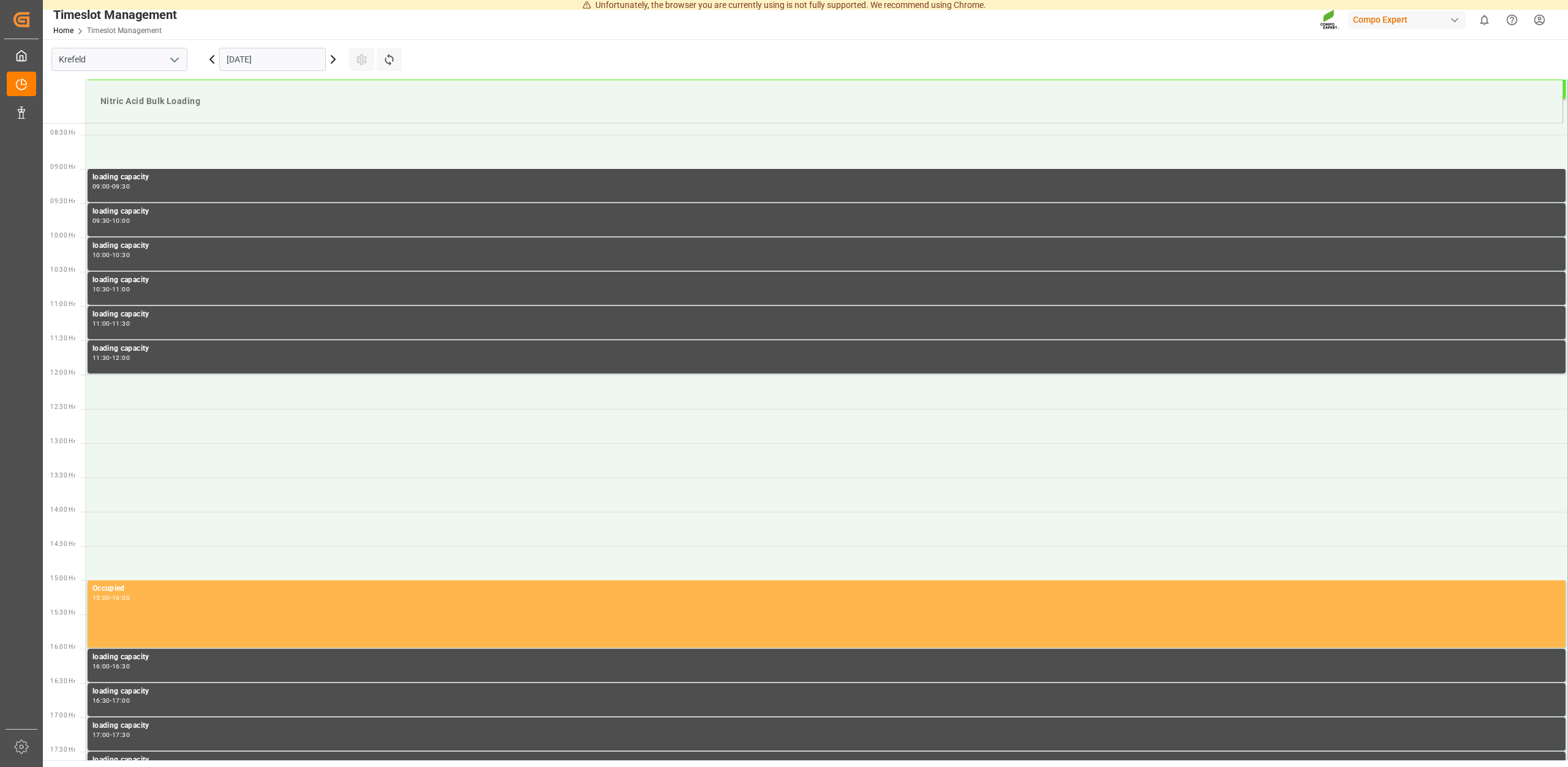
scroll to position [259, 0]
